Goal: Understand process/instructions: Learn how to perform a task or action

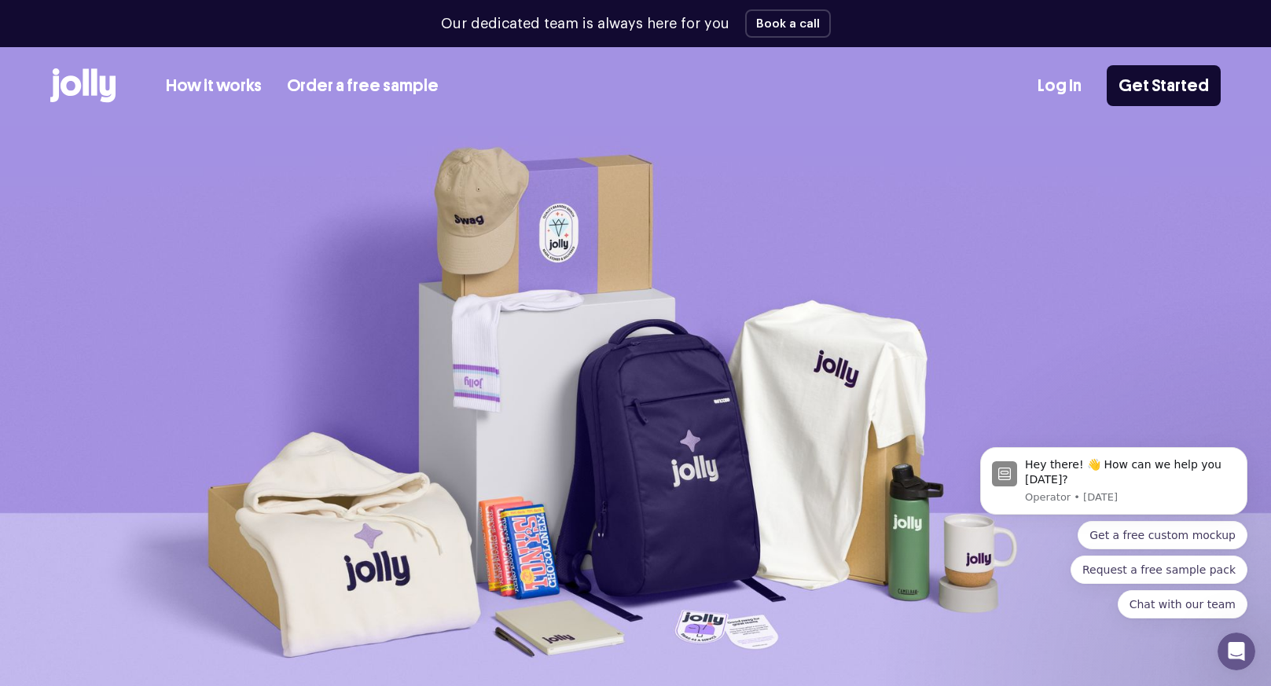
click at [217, 82] on link "How it works" at bounding box center [214, 86] width 96 height 26
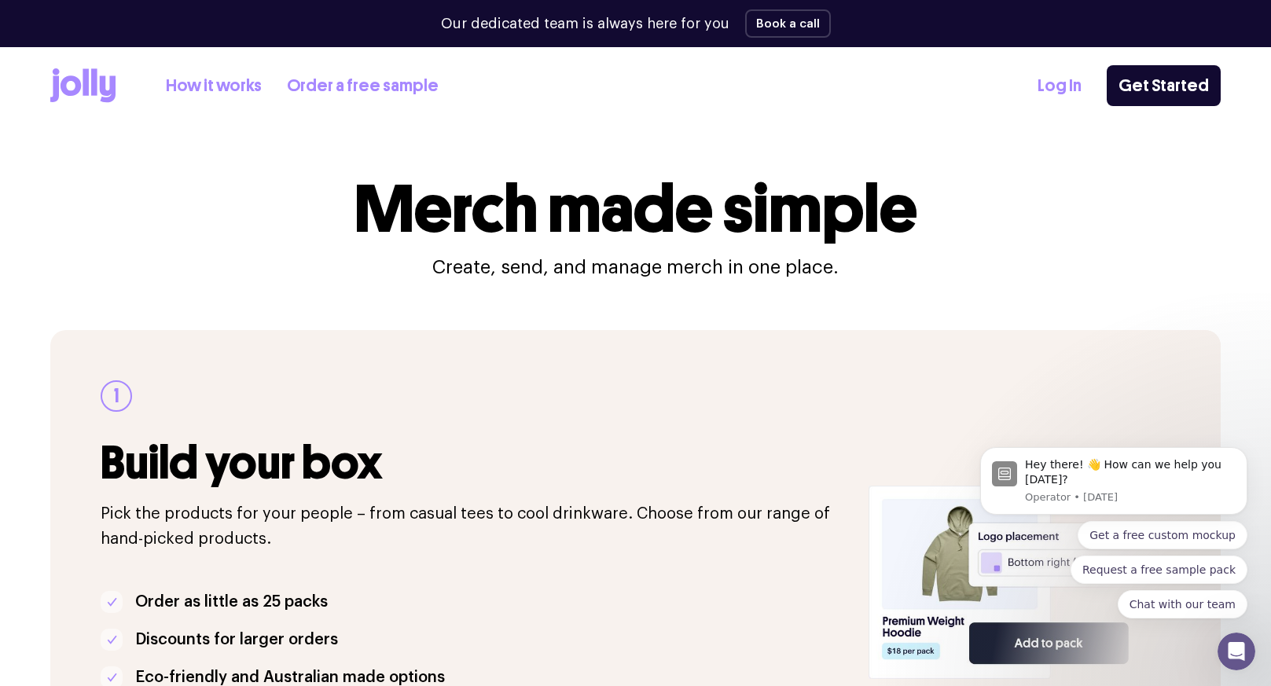
click at [76, 91] on icon at bounding box center [71, 85] width 20 height 20
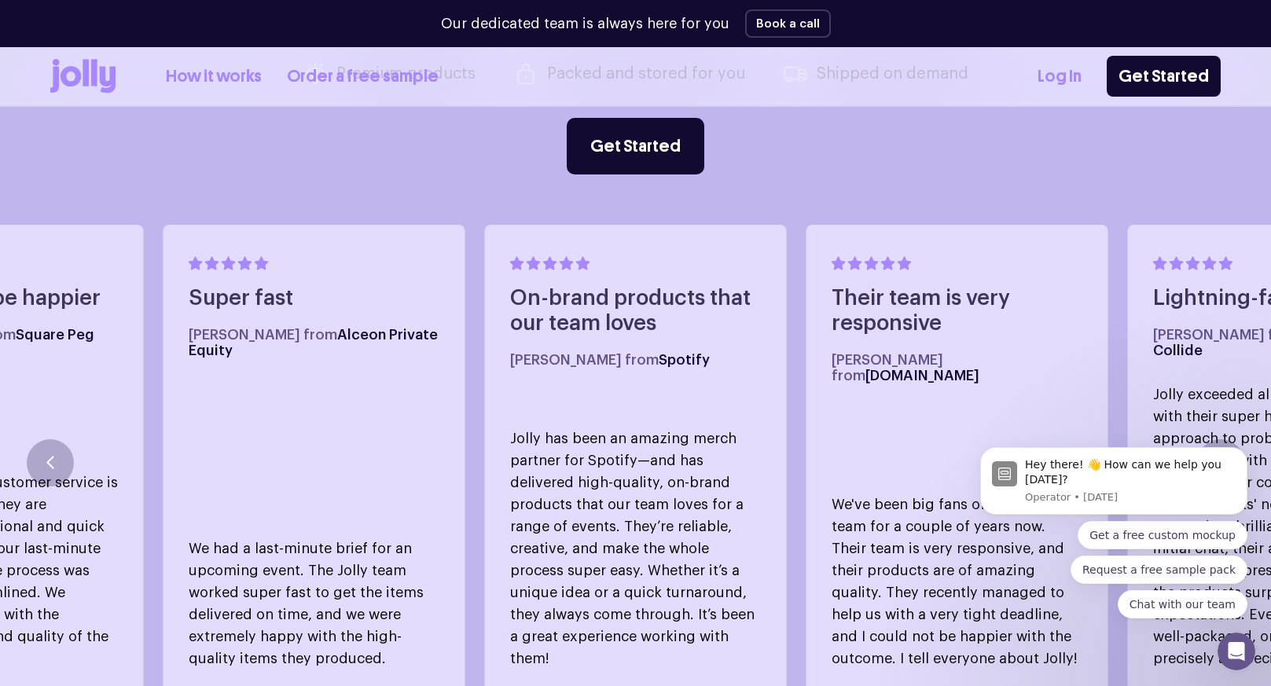
scroll to position [851, 0]
